Goal: Find specific page/section: Find specific page/section

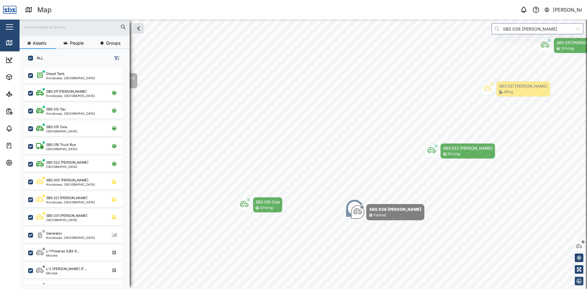
scroll to position [214, 96]
click at [69, 27] on input "text" at bounding box center [74, 26] width 103 height 9
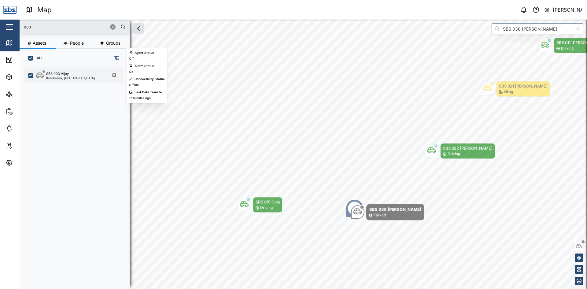
type input "003"
click at [58, 79] on div "Korobosea, [GEOGRAPHIC_DATA]" at bounding box center [70, 77] width 49 height 3
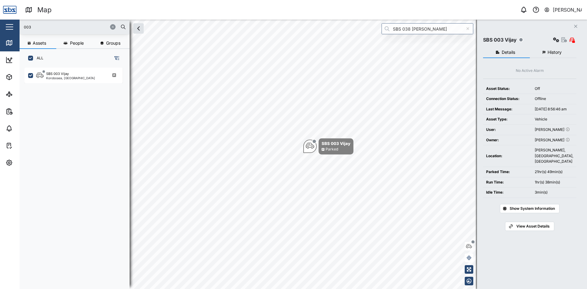
click at [576, 25] on icon "Close" at bounding box center [576, 26] width 4 height 5
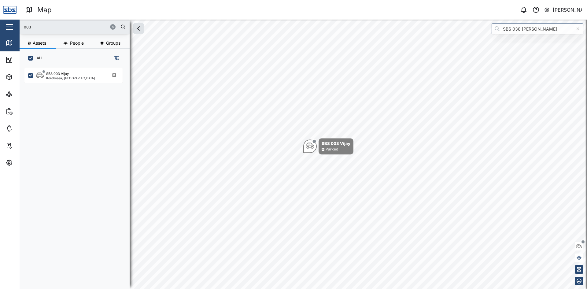
click at [112, 28] on icon "button" at bounding box center [113, 27] width 4 height 4
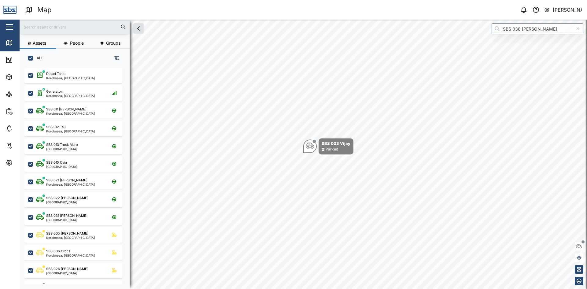
click at [55, 28] on input "text" at bounding box center [74, 26] width 103 height 9
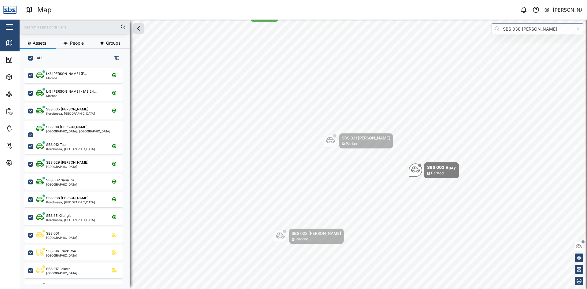
click at [39, 27] on input "text" at bounding box center [74, 26] width 103 height 9
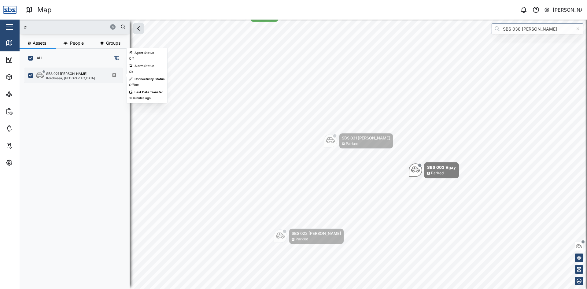
type input "21"
click at [70, 73] on div "SBS 021 [PERSON_NAME]" at bounding box center [66, 73] width 41 height 5
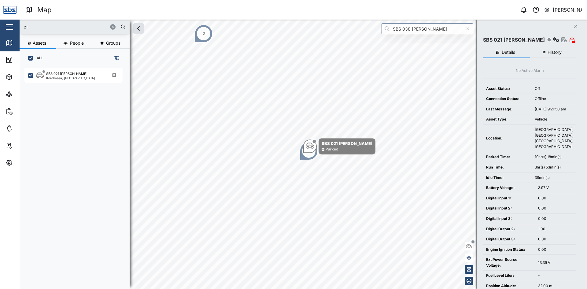
click at [112, 26] on icon "button" at bounding box center [113, 27] width 4 height 4
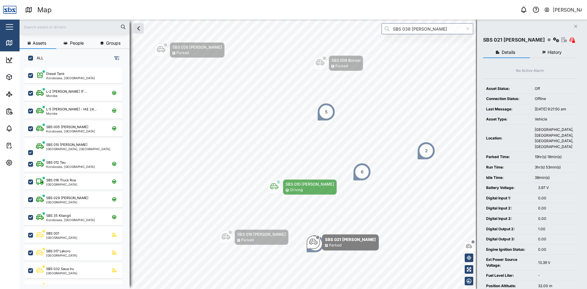
click at [576, 24] on button "Close" at bounding box center [575, 26] width 9 height 9
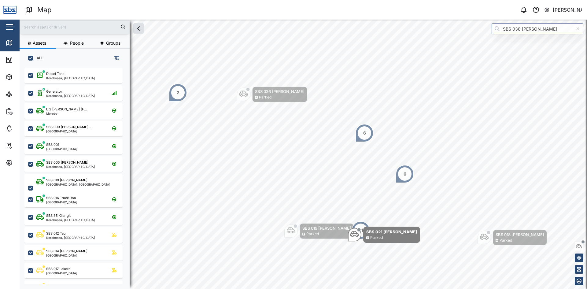
click at [363, 136] on div "6" at bounding box center [364, 133] width 3 height 7
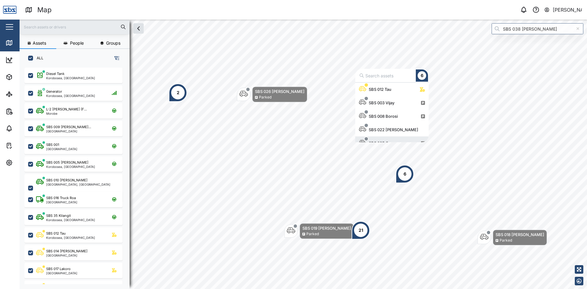
scroll to position [8, 0]
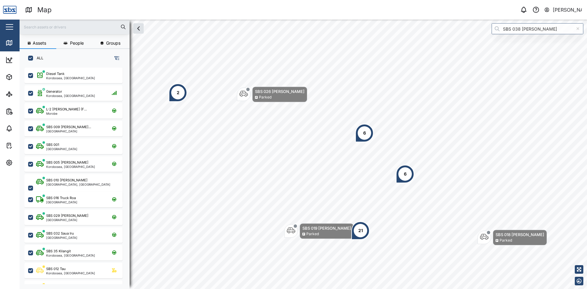
click at [578, 29] on icon at bounding box center [577, 29] width 3 height 4
click at [525, 30] on input "search" at bounding box center [537, 28] width 92 height 11
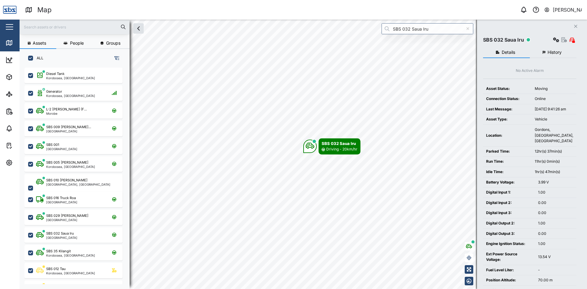
click at [554, 49] on button "History" at bounding box center [553, 52] width 47 height 11
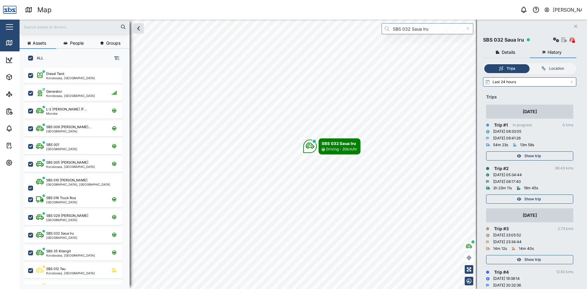
click at [537, 157] on span "Show trip" at bounding box center [532, 156] width 17 height 9
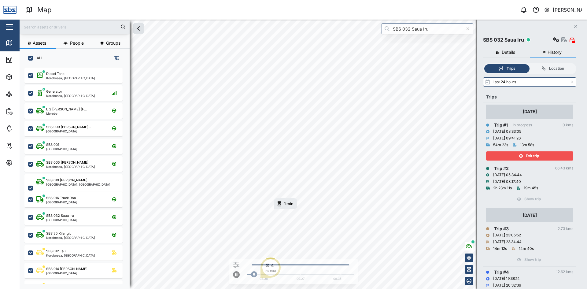
click at [537, 157] on span "Exit trip" at bounding box center [532, 156] width 13 height 9
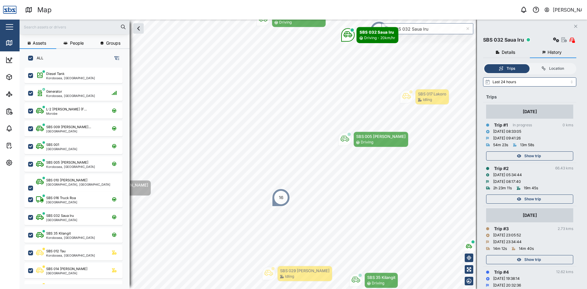
click at [576, 27] on icon "Close" at bounding box center [576, 26] width 4 height 5
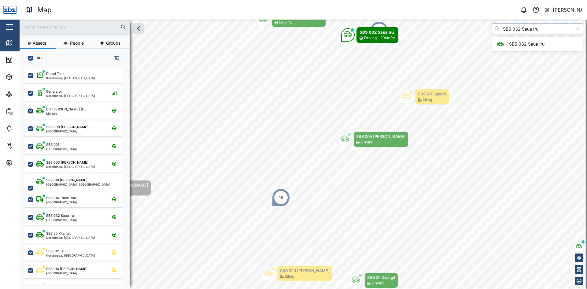
click at [466, 30] on div "Assets People Groups ALL Diesel Tank Korobosea, [GEOGRAPHIC_DATA] Generator Kor…" at bounding box center [303, 154] width 567 height 269
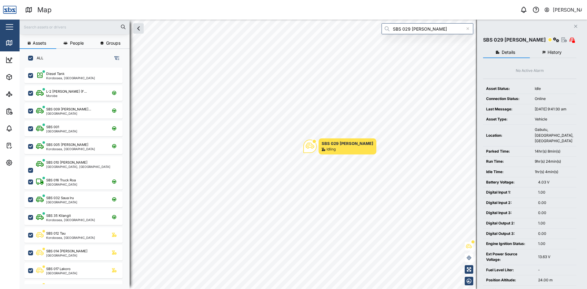
click at [556, 53] on span "History" at bounding box center [554, 52] width 14 height 4
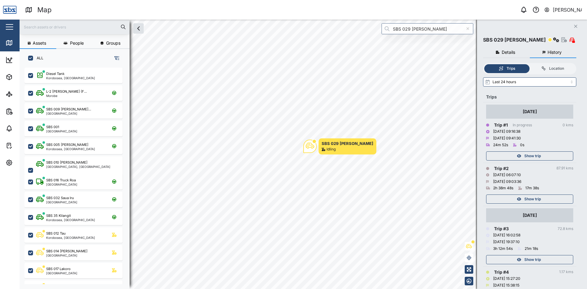
click at [533, 158] on span "Show trip" at bounding box center [532, 156] width 17 height 9
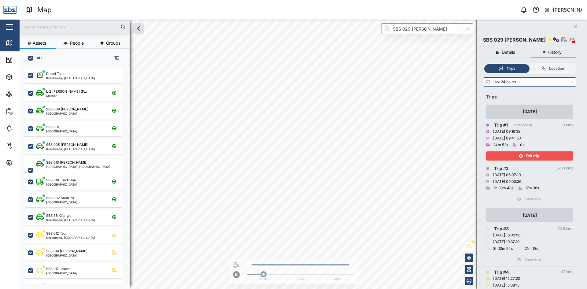
click at [523, 152] on div "Exit trip" at bounding box center [528, 156] width 79 height 9
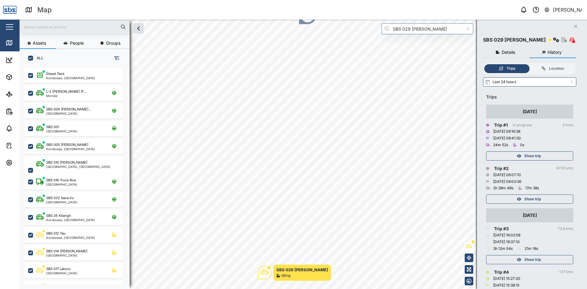
click at [536, 200] on span "Show trip" at bounding box center [532, 199] width 17 height 9
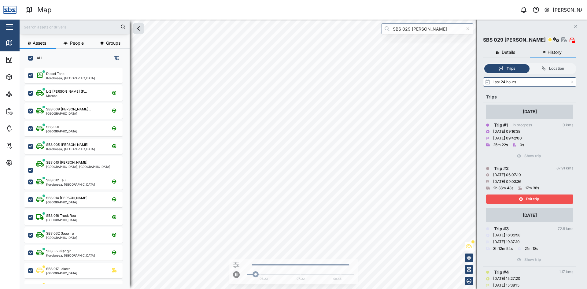
click at [575, 26] on icon "Close" at bounding box center [576, 26] width 4 height 5
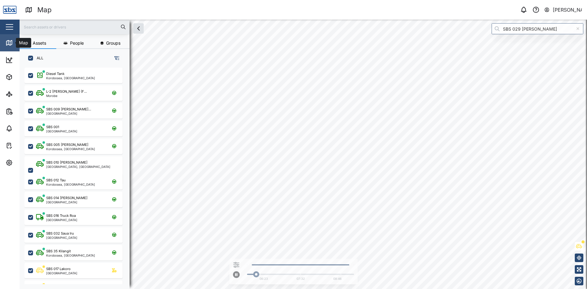
click at [8, 41] on icon at bounding box center [8, 42] width 0 height 4
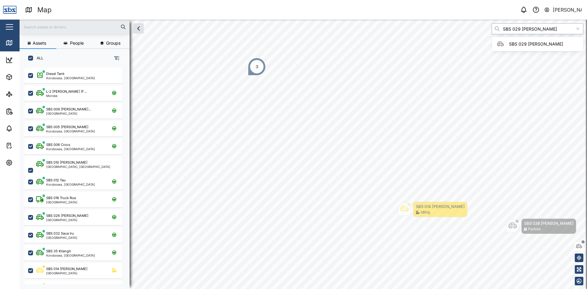
click at [445, 29] on div "Assets People Groups ALL Diesel Tank Korobosea, [GEOGRAPHIC_DATA] L-2 [PERSON_N…" at bounding box center [303, 154] width 567 height 269
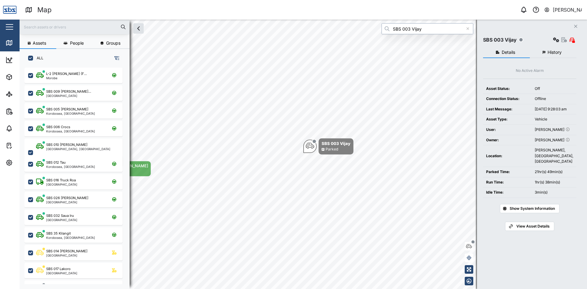
type input "SBS 003 Vijay"
click at [577, 26] on button "Close" at bounding box center [575, 26] width 9 height 9
